Goal: Obtain resource: Obtain resource

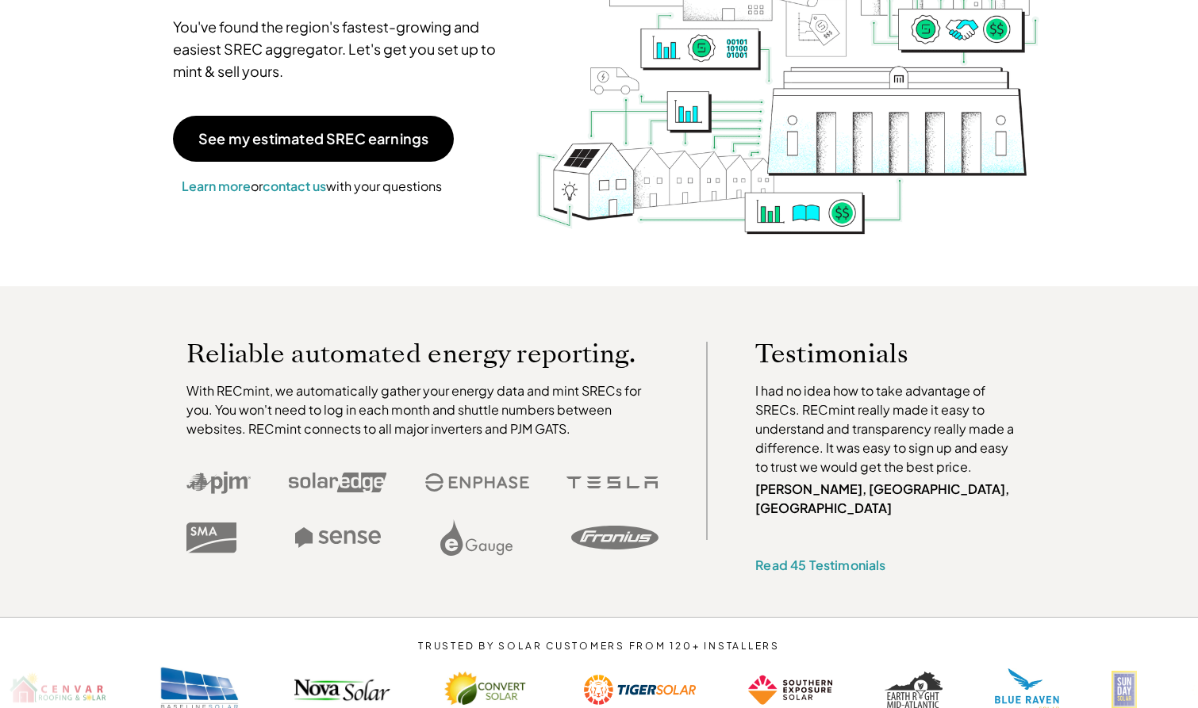
scroll to position [214, 0]
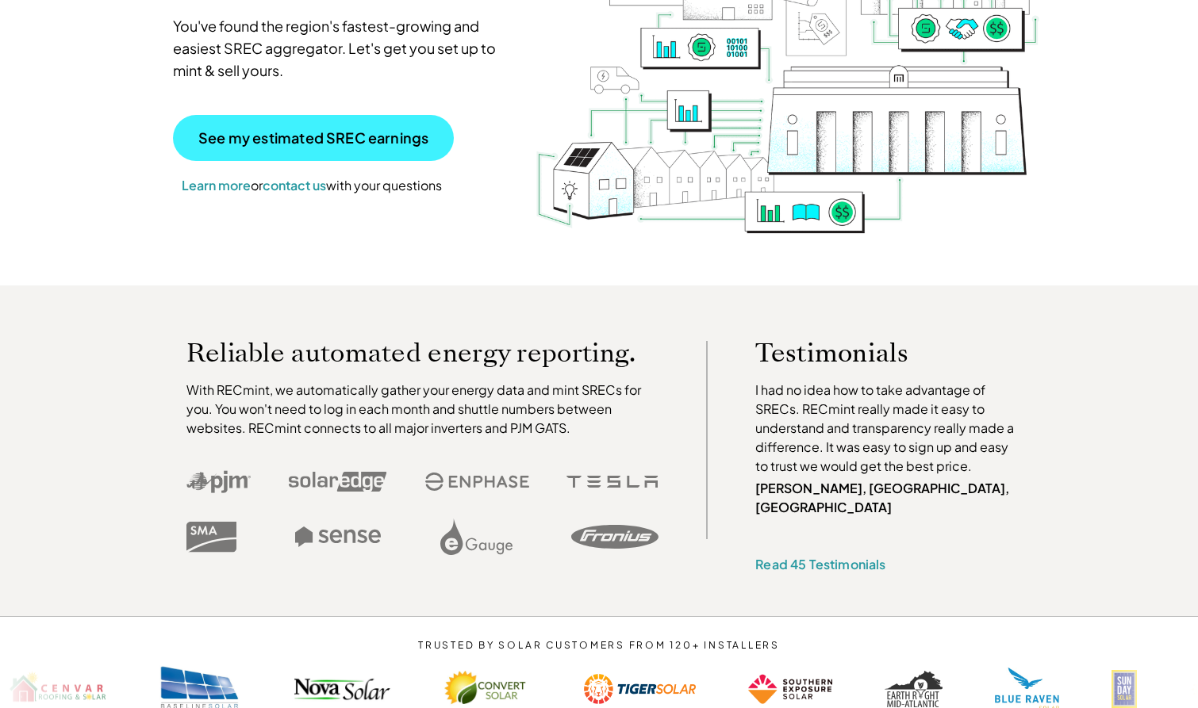
click at [294, 141] on p "See my estimated SREC earnings" at bounding box center [313, 138] width 230 height 14
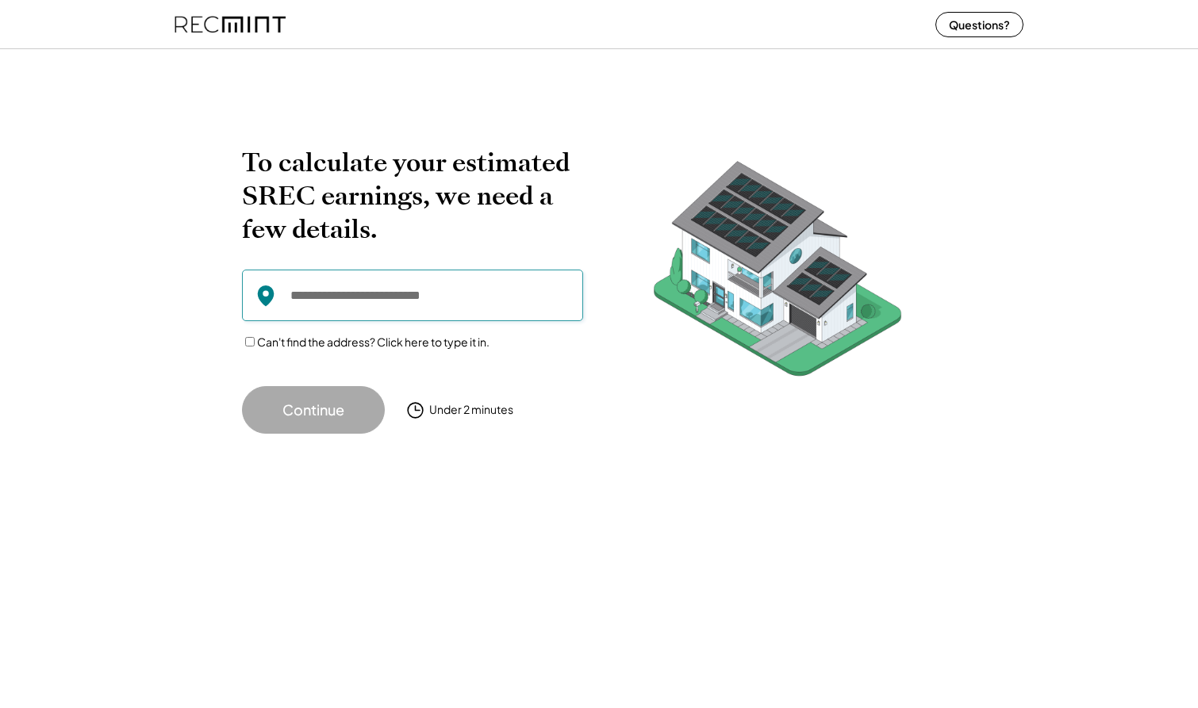
click at [293, 295] on input "input" at bounding box center [412, 296] width 341 height 52
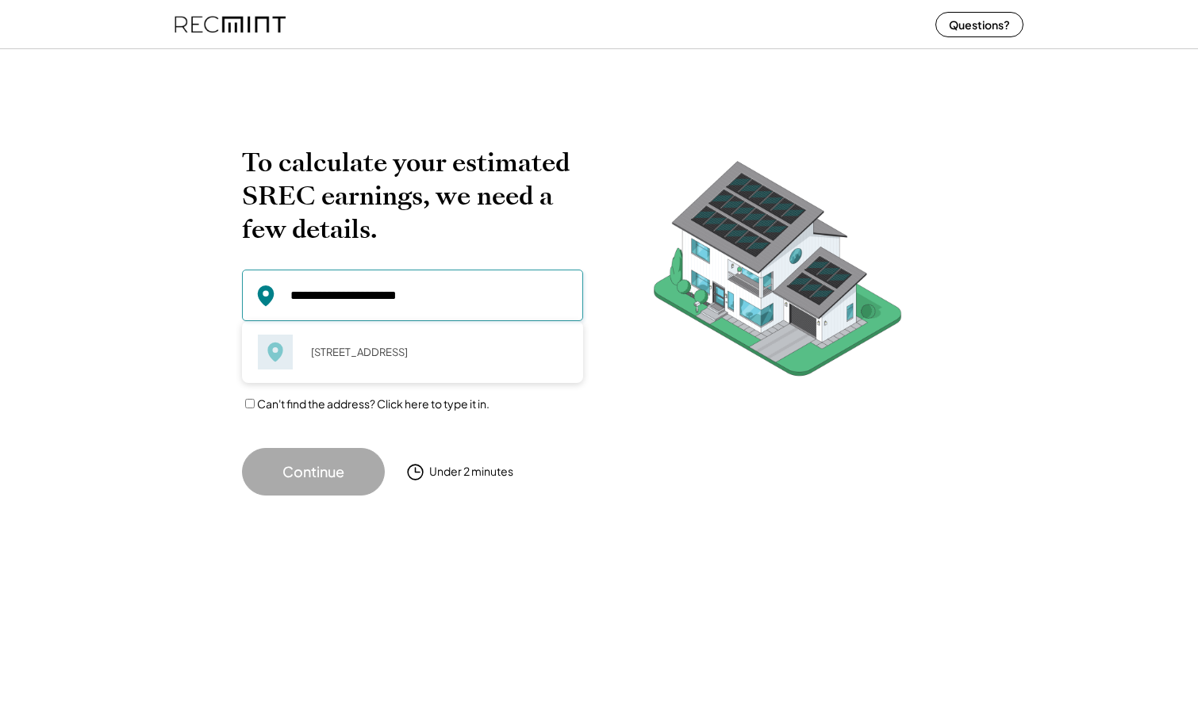
click at [316, 477] on button "Continue" at bounding box center [313, 472] width 143 height 48
click at [353, 348] on div "8785 Golf Course Dr Disputanta, VA 23842" at bounding box center [434, 352] width 267 height 22
type input "**********"
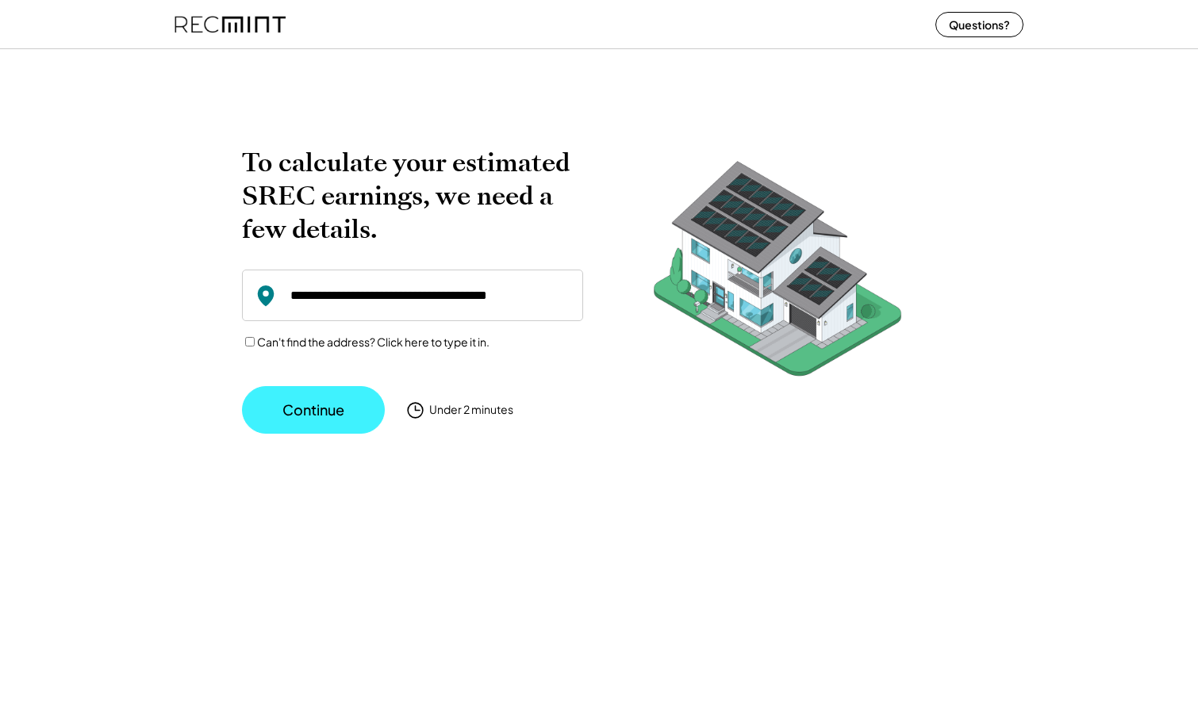
click at [310, 412] on button "Continue" at bounding box center [313, 410] width 143 height 48
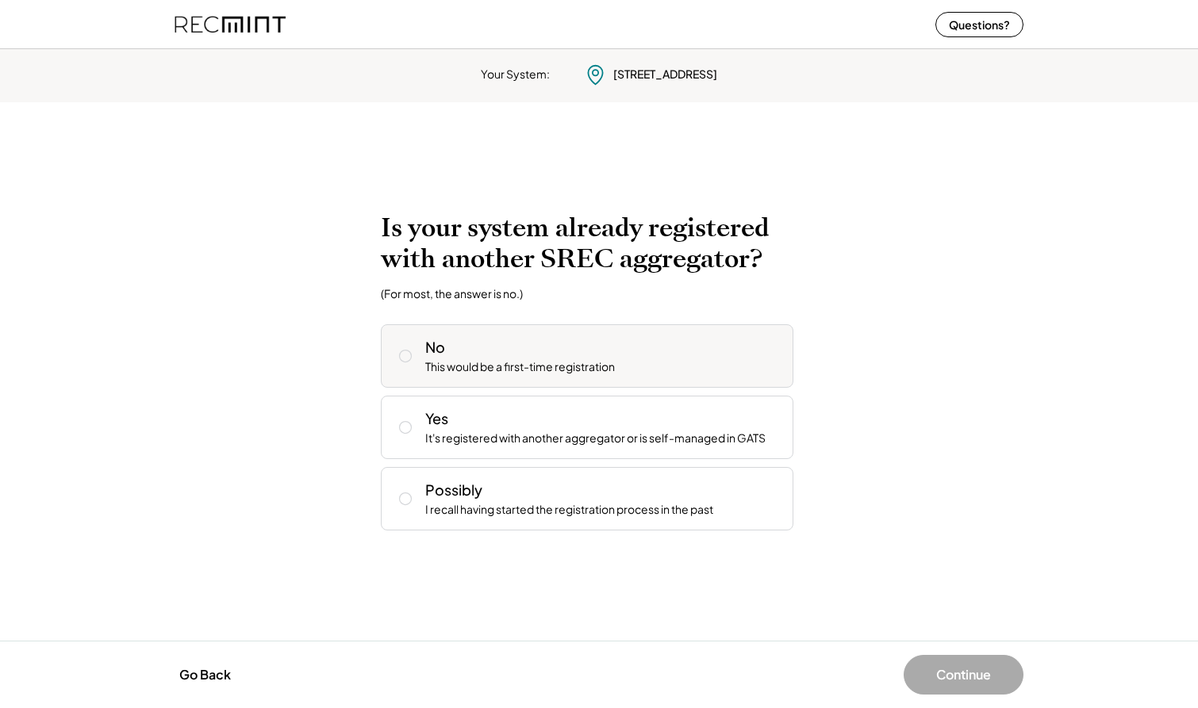
click at [407, 355] on icon at bounding box center [405, 356] width 16 height 16
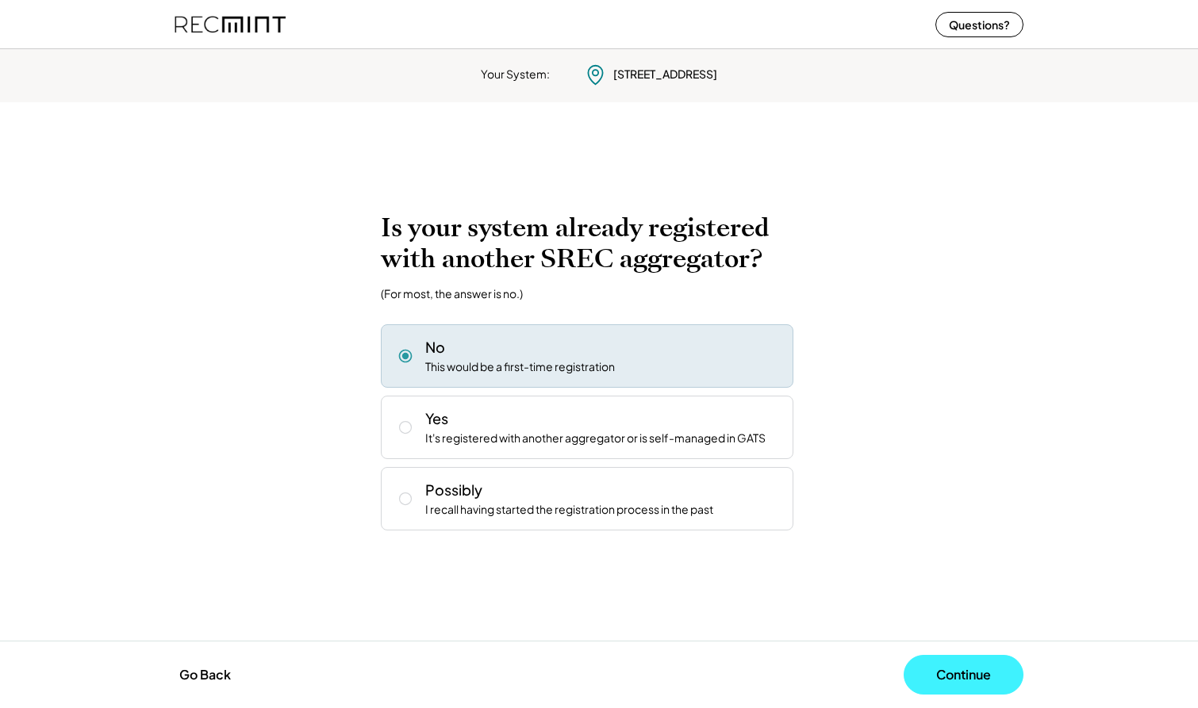
click at [957, 671] on button "Continue" at bounding box center [963, 675] width 120 height 40
